Goal: Task Accomplishment & Management: Manage account settings

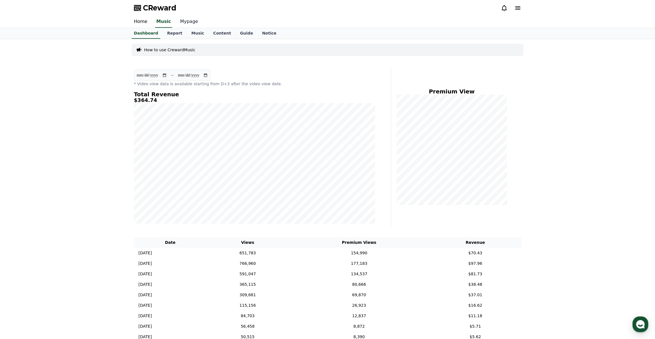
click at [189, 23] on link "Mypage" at bounding box center [188, 22] width 27 height 12
select select "**********"
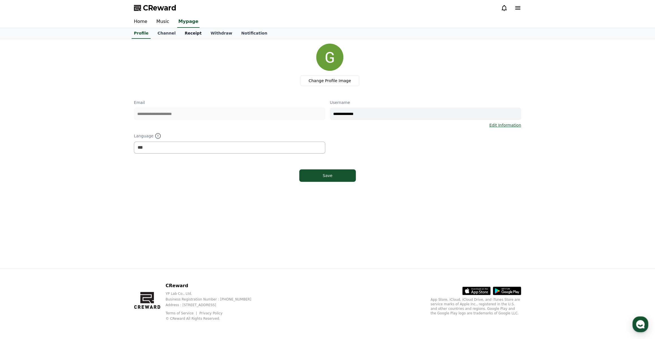
click at [182, 31] on link "Receipt" at bounding box center [193, 33] width 26 height 11
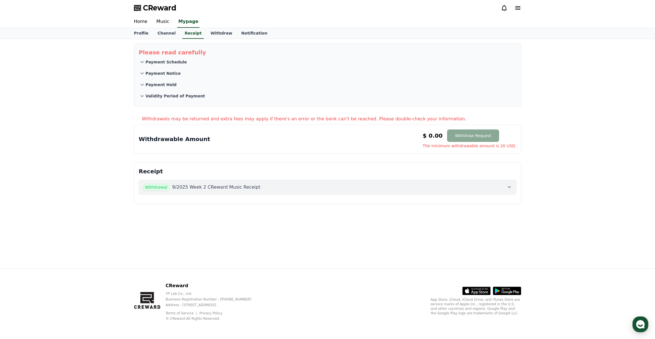
click at [201, 188] on p "9/2025 Week 2 CReward Music Receipt" at bounding box center [216, 187] width 88 height 7
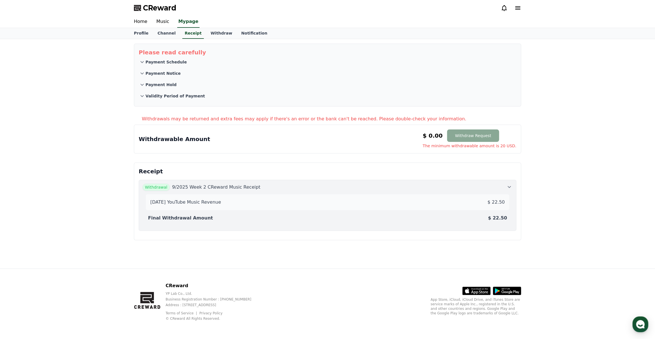
click at [157, 188] on span "Withdrawal" at bounding box center [155, 186] width 27 height 7
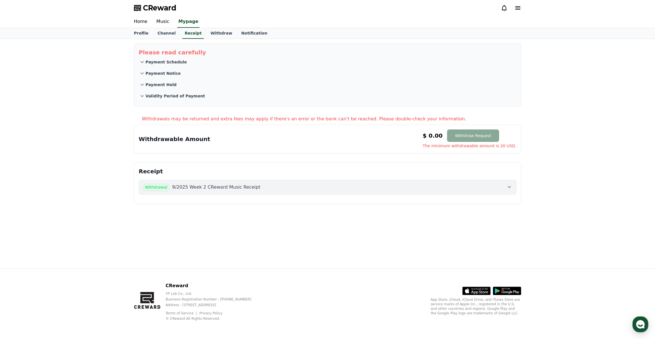
drag, startPoint x: 168, startPoint y: 186, endPoint x: 155, endPoint y: 185, distance: 12.5
click at [155, 185] on span "Withdrawal" at bounding box center [155, 186] width 27 height 7
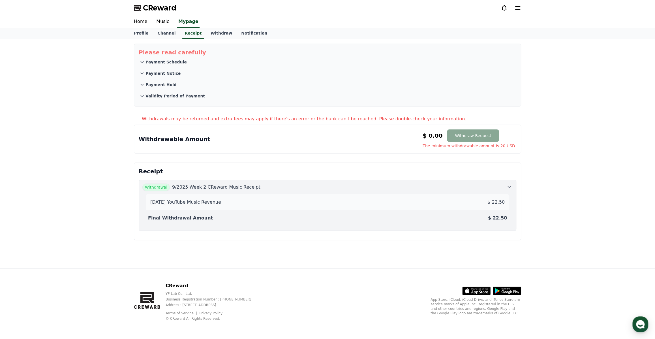
drag, startPoint x: 166, startPoint y: 185, endPoint x: 149, endPoint y: 182, distance: 17.3
click at [149, 183] on span "Withdrawal" at bounding box center [155, 186] width 27 height 7
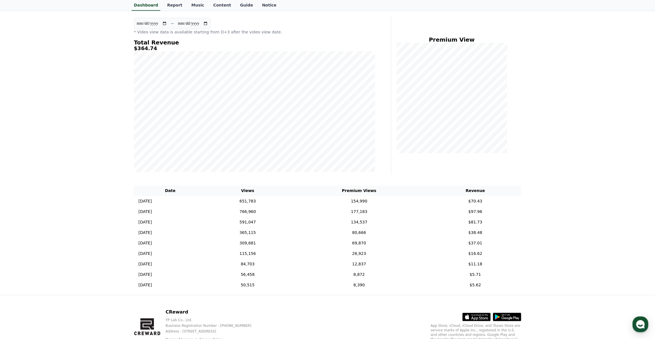
scroll to position [51, 0]
